Goal: Find specific page/section: Find specific page/section

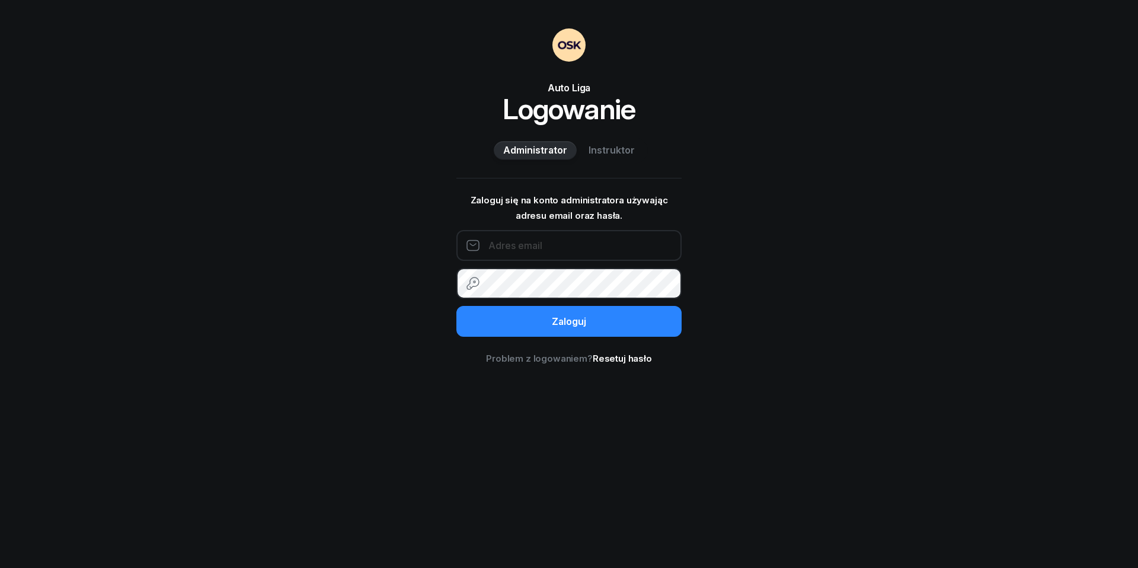
type input "[EMAIL_ADDRESS][DOMAIN_NAME]"
click at [569, 321] on button "Zaloguj" at bounding box center [568, 321] width 225 height 31
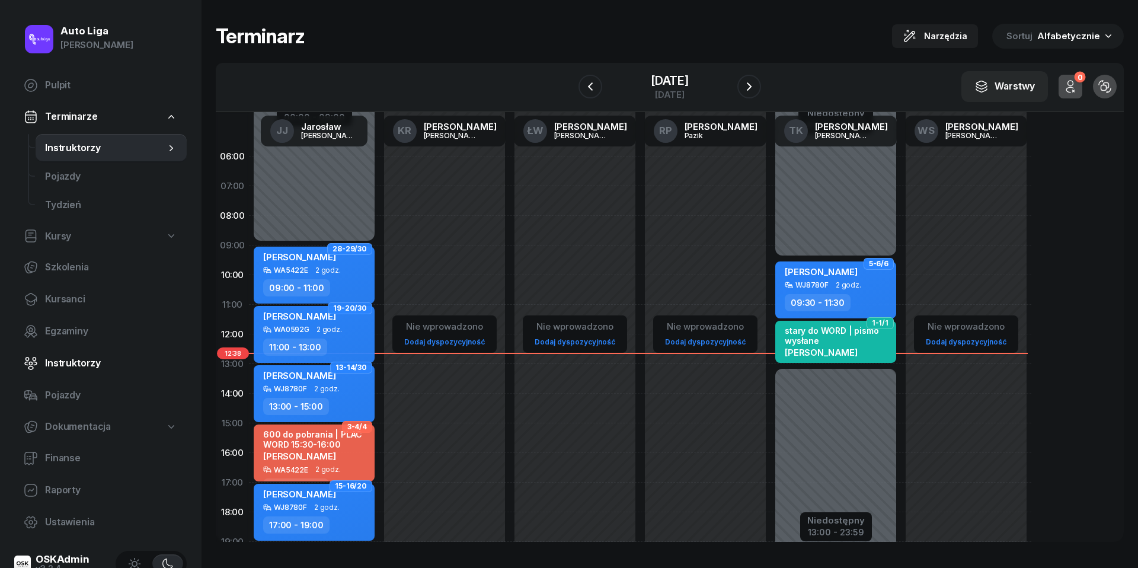
click at [73, 354] on link "Instruktorzy" at bounding box center [100, 363] width 172 height 28
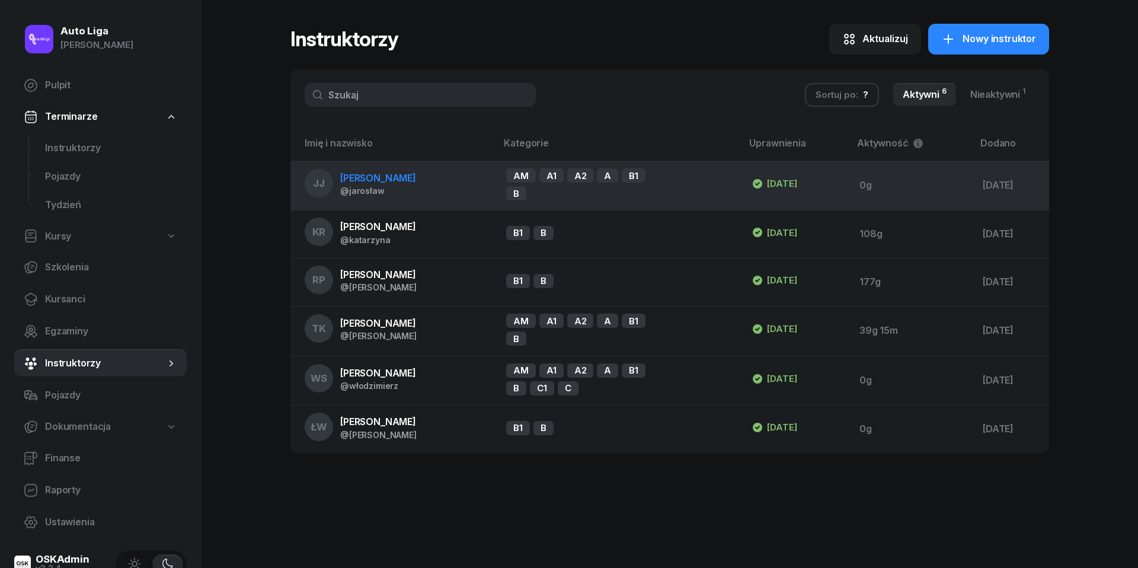
click at [394, 184] on span "[PERSON_NAME]" at bounding box center [378, 178] width 76 height 12
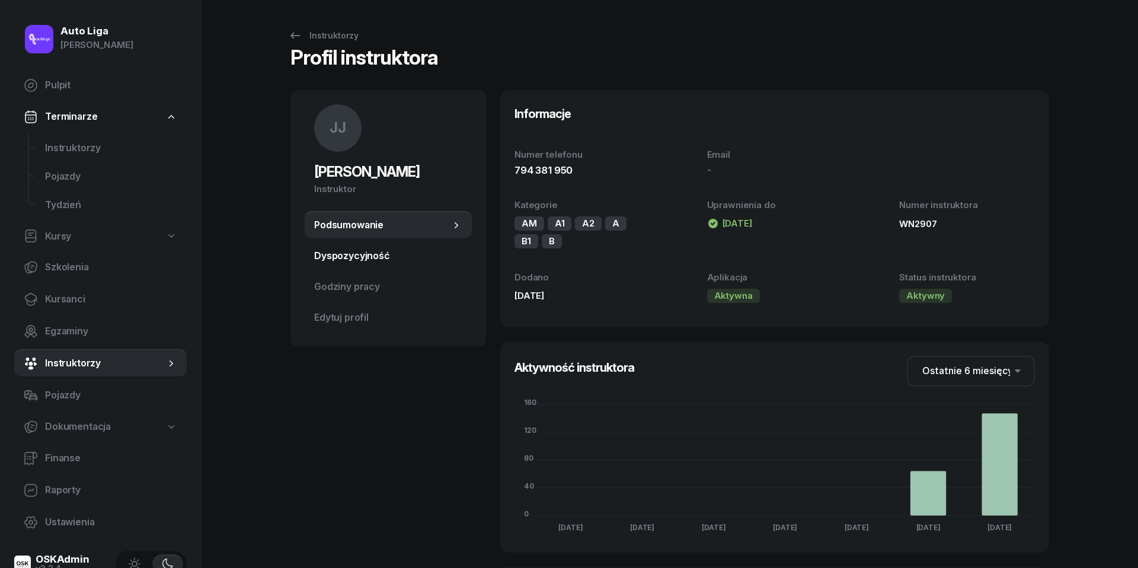
click at [370, 242] on link "Dyspozycyjność" at bounding box center [388, 256] width 167 height 28
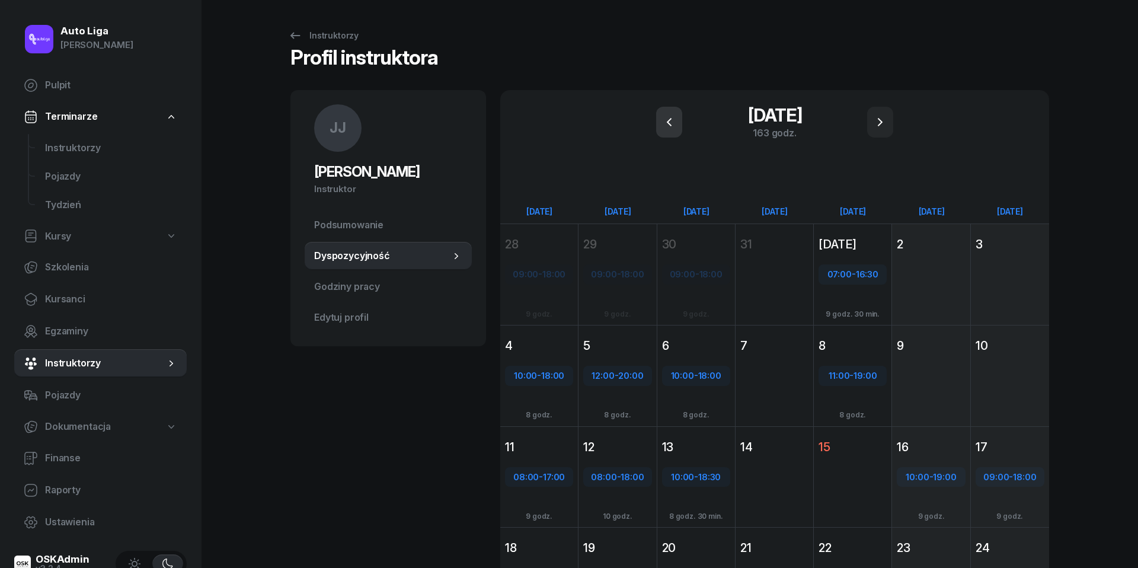
click at [670, 121] on icon "button" at bounding box center [669, 122] width 14 height 14
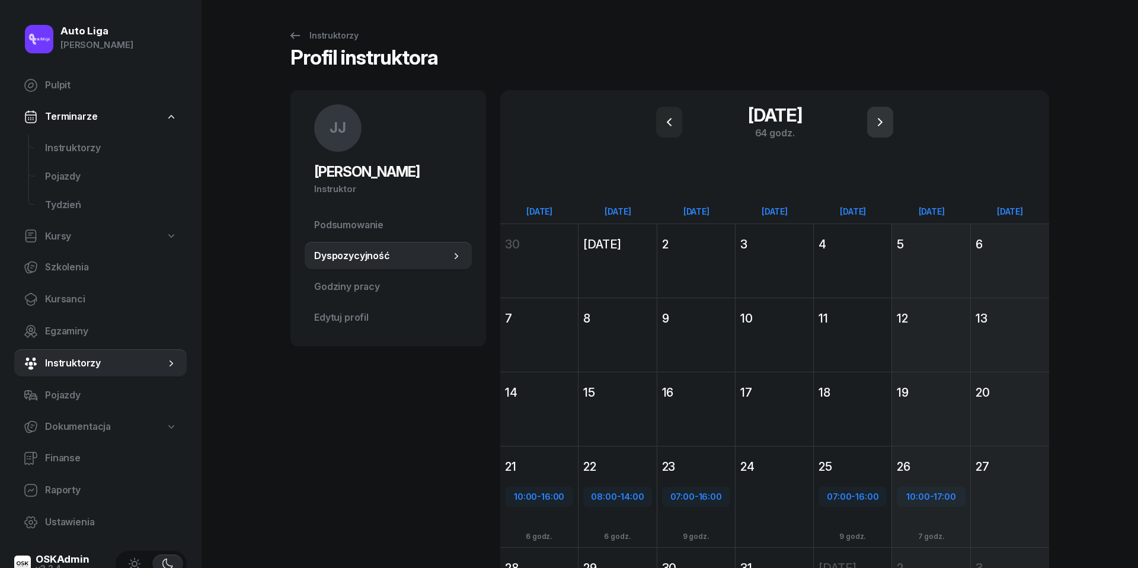
click at [883, 121] on icon "button" at bounding box center [880, 122] width 14 height 14
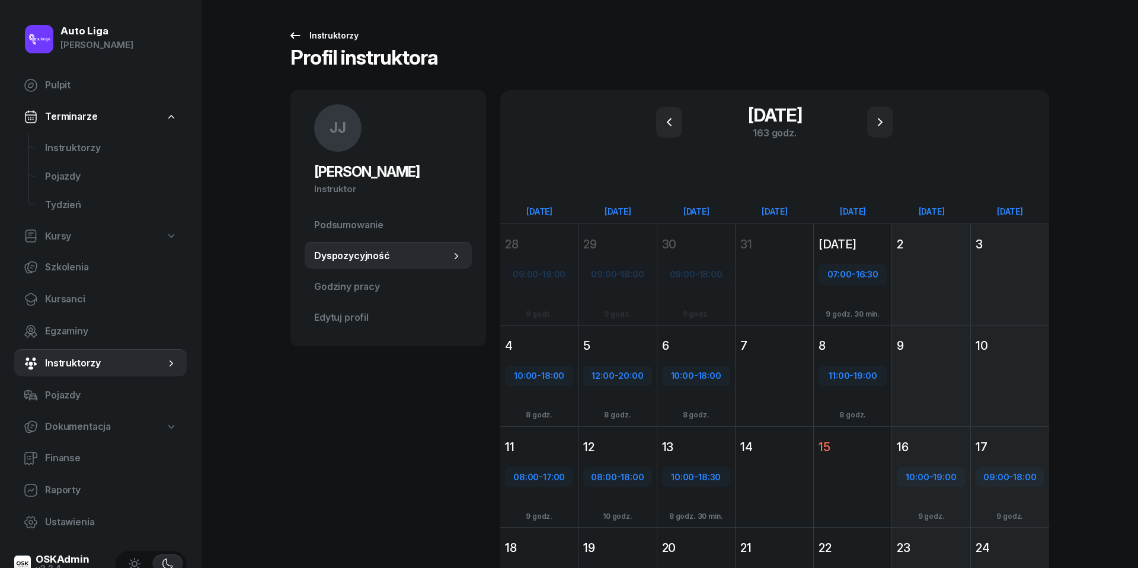
click at [296, 31] on icon at bounding box center [295, 35] width 14 height 14
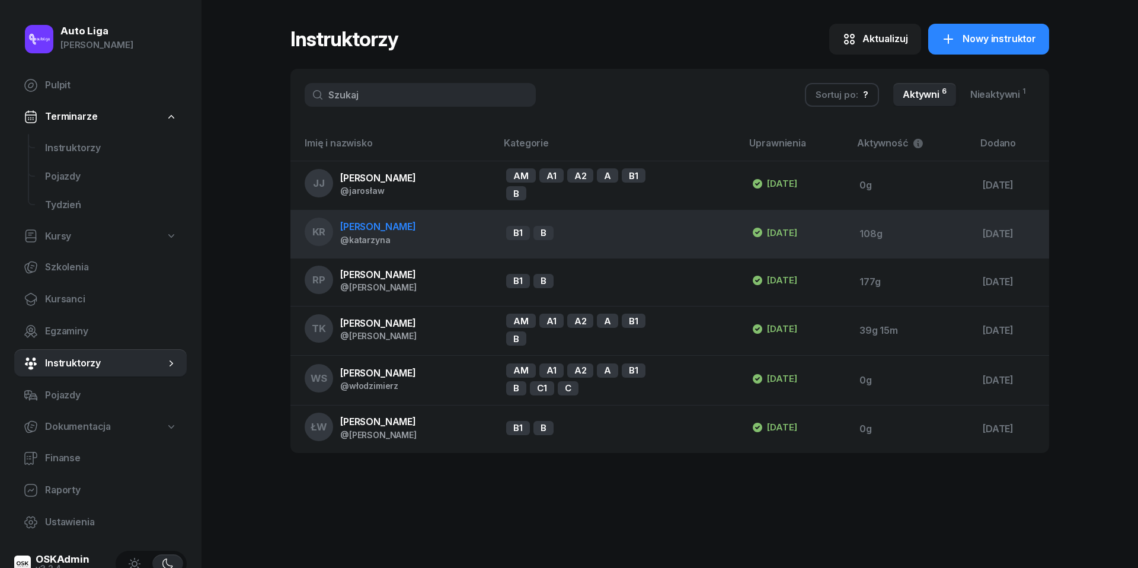
click at [379, 238] on div "@katarzyna" at bounding box center [378, 240] width 76 height 10
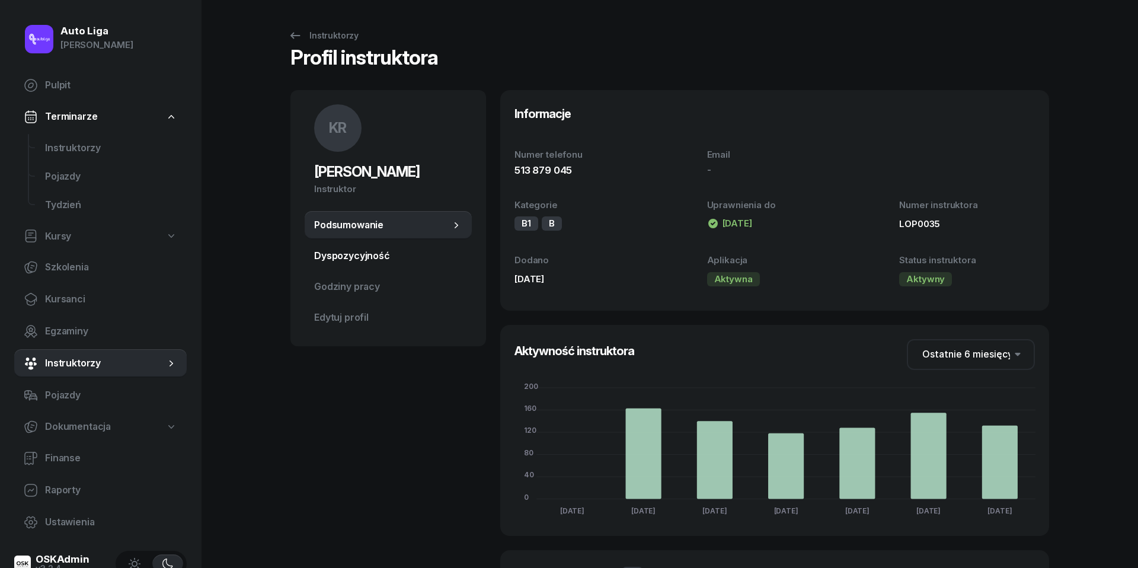
click at [352, 258] on span "Dyspozycyjność" at bounding box center [388, 255] width 148 height 15
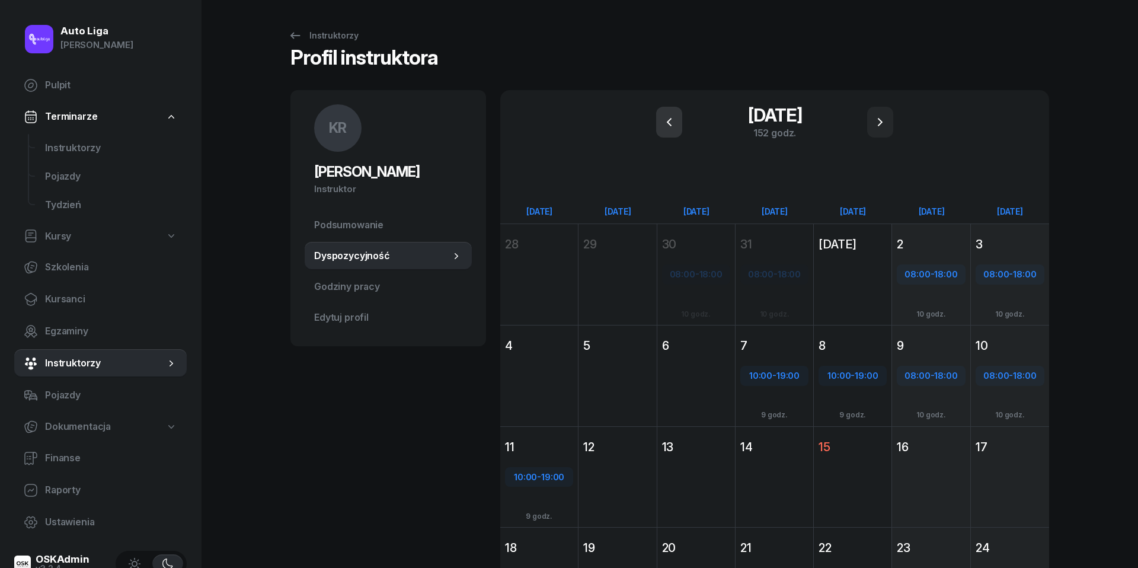
click at [663, 124] on icon "button" at bounding box center [669, 122] width 14 height 14
